Goal: Information Seeking & Learning: Learn about a topic

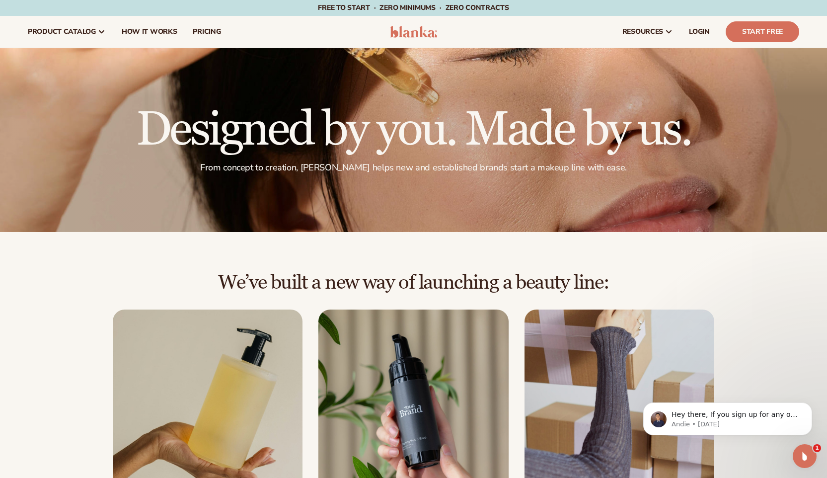
click at [807, 458] on icon "Open Intercom Messenger" at bounding box center [804, 456] width 16 height 16
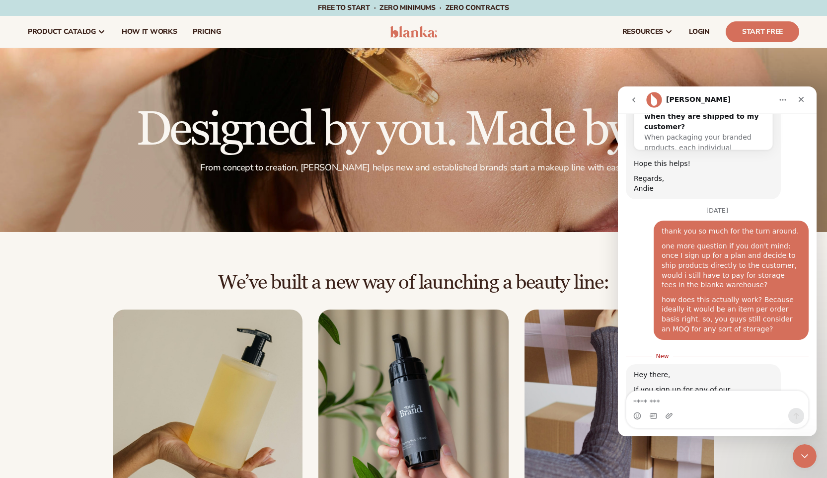
scroll to position [964, 0]
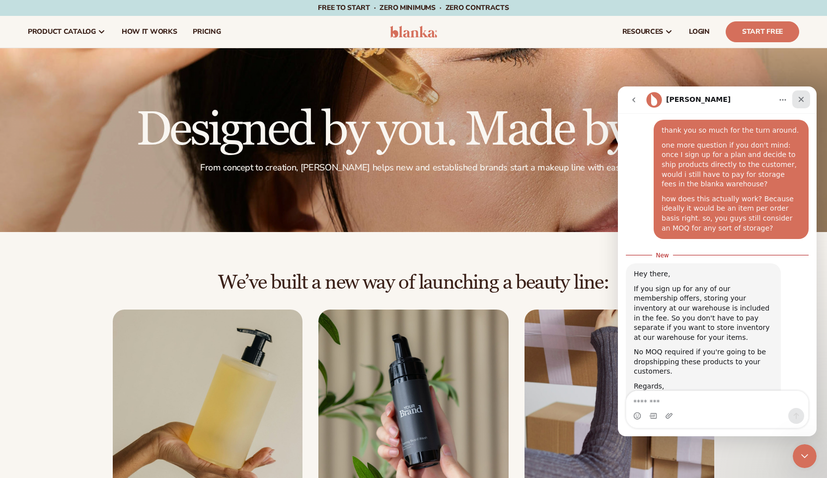
click at [802, 97] on icon "Close" at bounding box center [801, 99] width 8 height 8
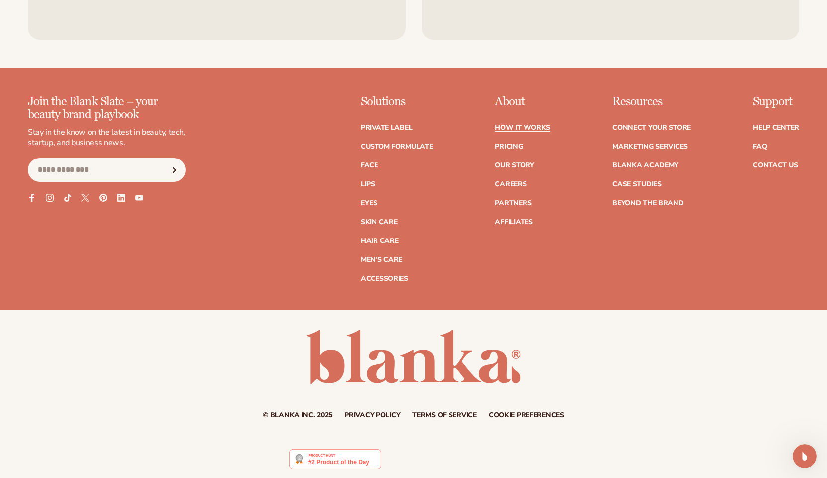
scroll to position [2214, 0]
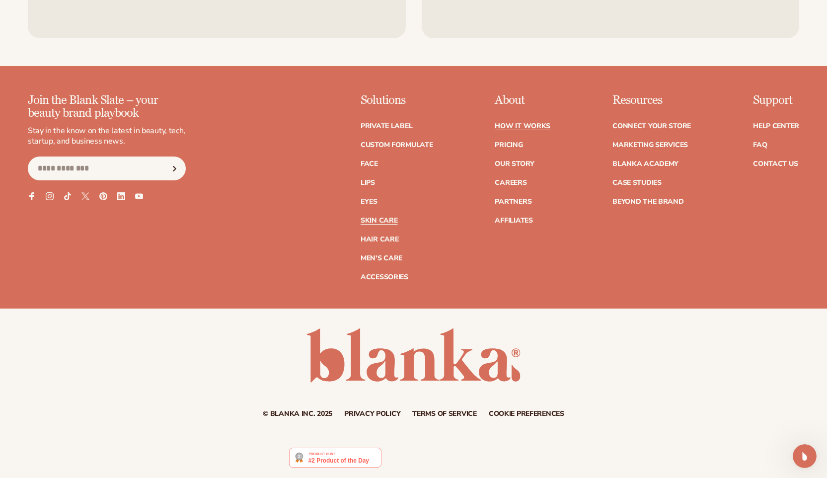
click at [390, 222] on link "Skin Care" at bounding box center [378, 220] width 37 height 7
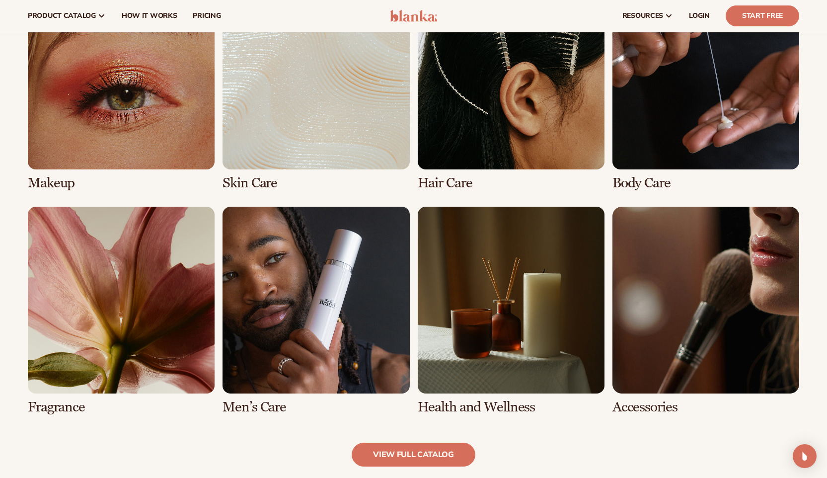
scroll to position [778, 0]
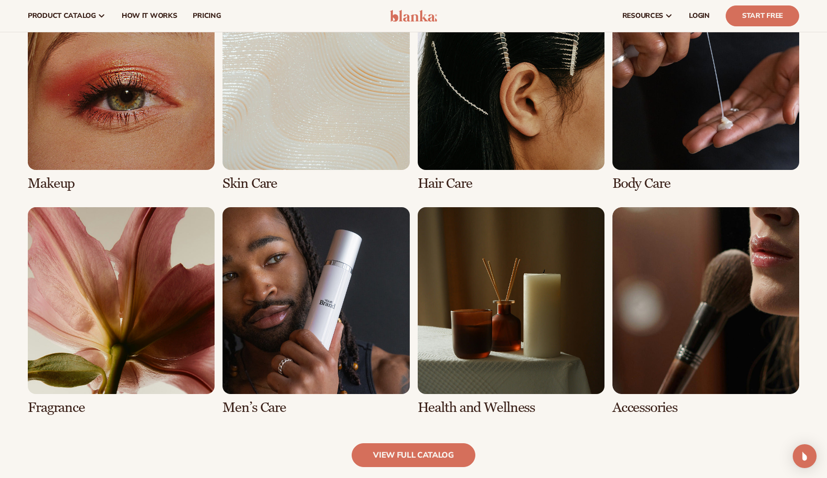
click at [379, 247] on link "6 / 8" at bounding box center [315, 311] width 187 height 208
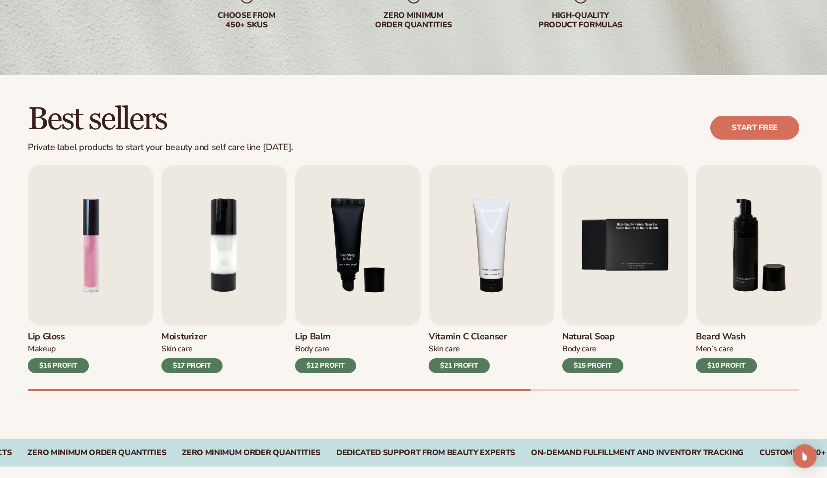
scroll to position [256, 0]
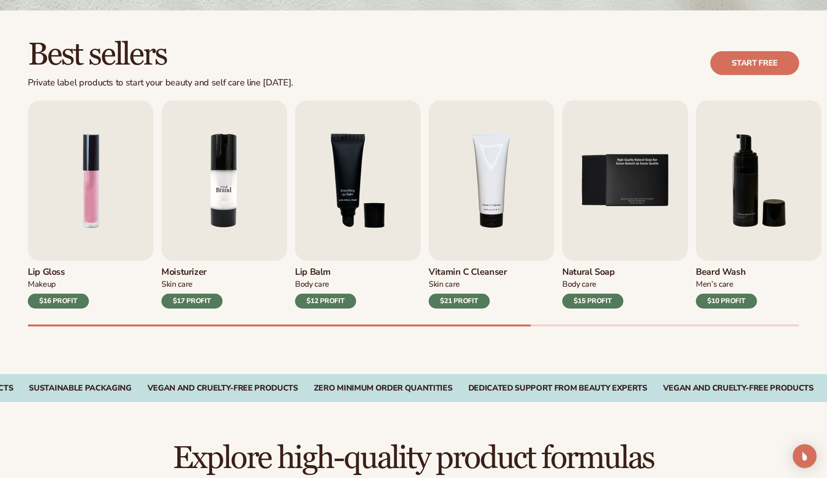
click at [178, 236] on img "2 / 9" at bounding box center [224, 180] width 126 height 160
click at [197, 232] on img "2 / 9" at bounding box center [224, 180] width 126 height 160
click at [190, 296] on div "$17 PROFIT" at bounding box center [191, 300] width 61 height 15
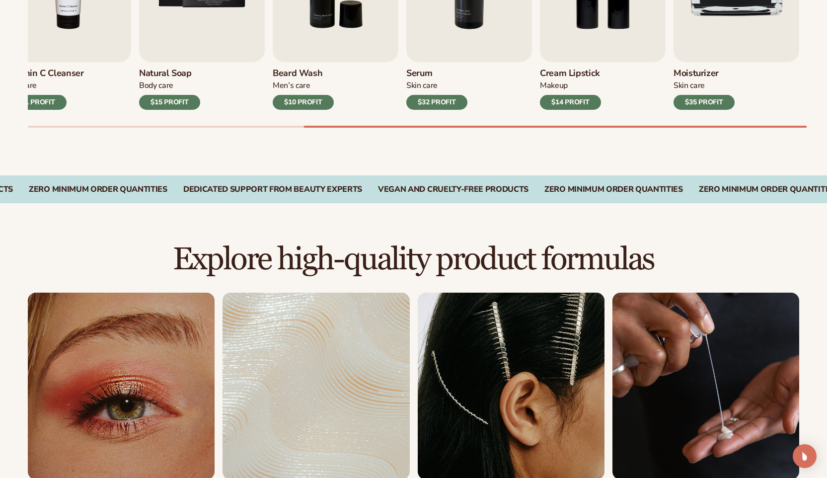
scroll to position [689, 0]
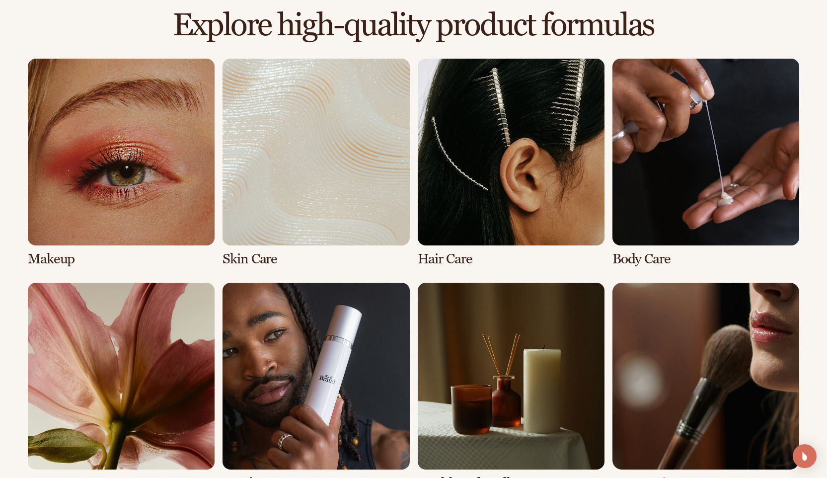
click at [375, 327] on link "6 / 8" at bounding box center [315, 386] width 187 height 208
